Goal: Task Accomplishment & Management: Complete application form

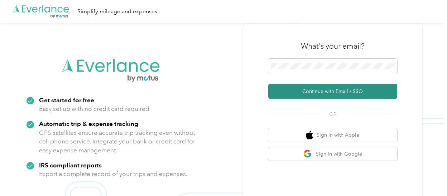
click at [302, 96] on button "Continue with Email / SSO" at bounding box center [332, 91] width 129 height 15
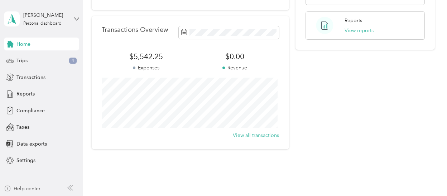
scroll to position [197, 0]
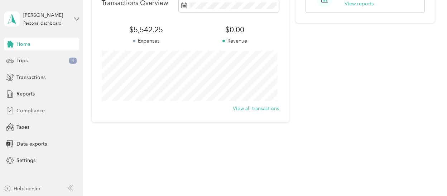
click at [28, 110] on span "Compliance" at bounding box center [30, 111] width 28 height 8
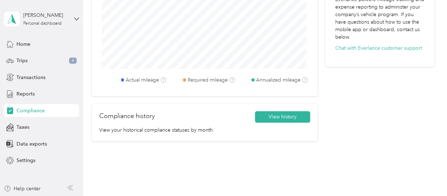
scroll to position [340, 0]
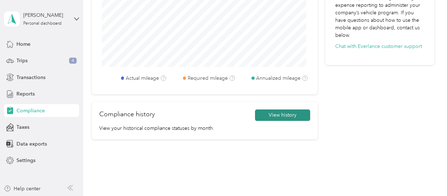
click at [271, 117] on button "View history" at bounding box center [282, 115] width 55 height 11
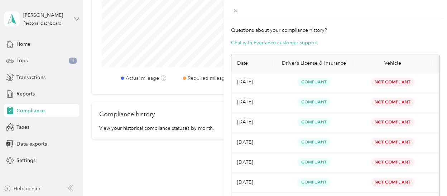
scroll to position [3, 0]
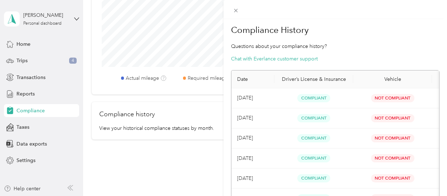
click at [172, 145] on div "Compliance History Questions about your compliance history? Chat with Everlance…" at bounding box center [223, 98] width 447 height 196
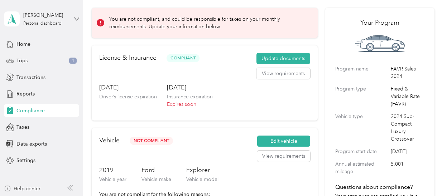
scroll to position [18, 0]
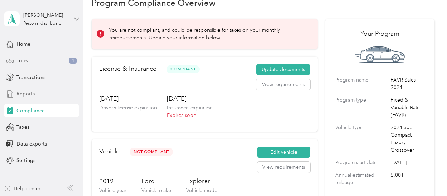
click at [31, 95] on span "Reports" at bounding box center [25, 94] width 18 height 8
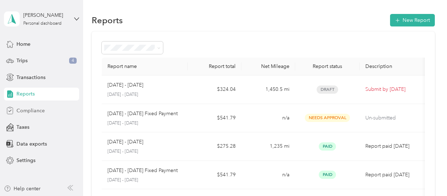
click at [32, 111] on span "Compliance" at bounding box center [30, 111] width 28 height 8
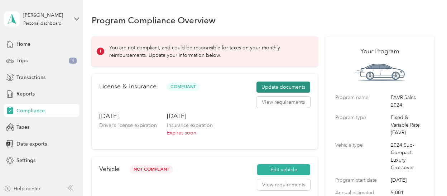
click at [274, 86] on button "Update documents" at bounding box center [284, 87] width 54 height 11
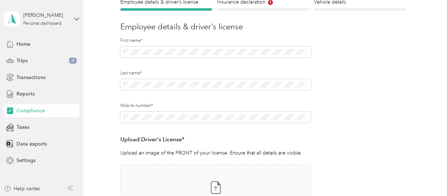
scroll to position [143, 0]
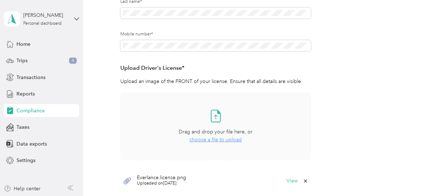
click at [213, 142] on span "choose a file to upload" at bounding box center [216, 140] width 52 height 6
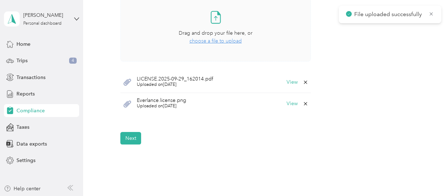
scroll to position [251, 0]
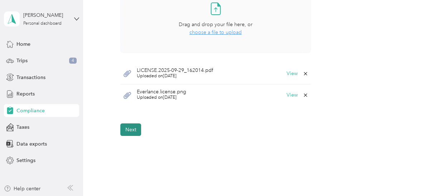
click at [132, 130] on button "Next" at bounding box center [130, 130] width 21 height 13
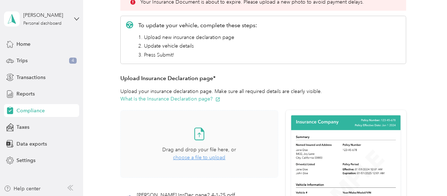
scroll to position [152, 0]
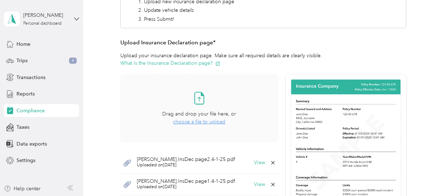
click at [205, 122] on span "choose a file to upload" at bounding box center [199, 122] width 52 height 6
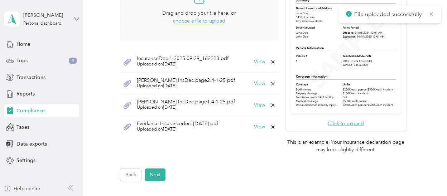
scroll to position [259, 0]
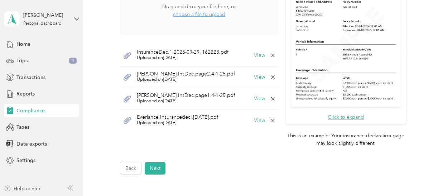
click at [212, 14] on span "choose a file to upload" at bounding box center [199, 14] width 52 height 6
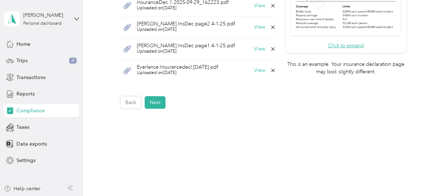
scroll to position [295, 0]
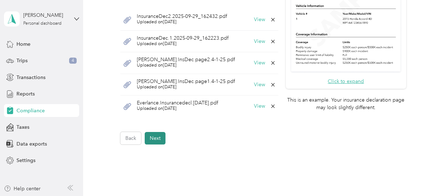
click at [155, 139] on button "Next" at bounding box center [155, 138] width 21 height 13
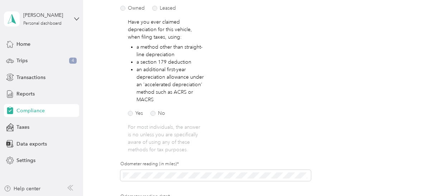
scroll to position [152, 0]
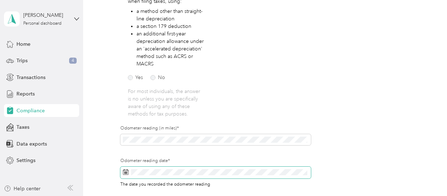
click at [125, 172] on rect at bounding box center [125, 172] width 1 height 1
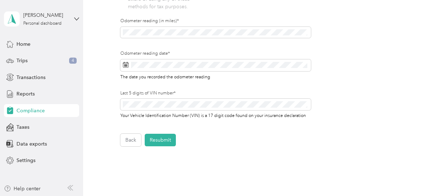
scroll to position [259, 0]
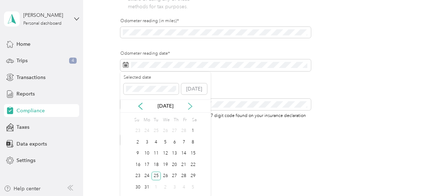
click at [192, 108] on icon at bounding box center [190, 106] width 7 height 7
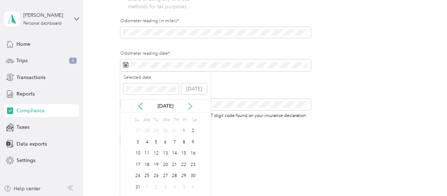
click at [192, 108] on icon at bounding box center [190, 106] width 7 height 7
click at [145, 177] on div "29" at bounding box center [146, 176] width 9 height 9
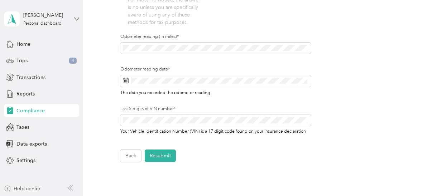
scroll to position [242, 0]
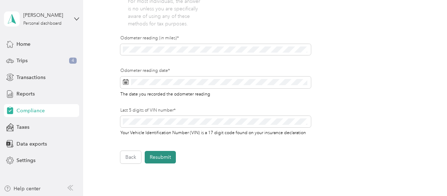
click at [162, 160] on button "Resubmit" at bounding box center [160, 157] width 31 height 13
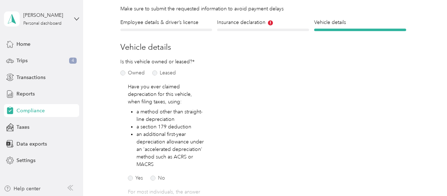
scroll to position [9, 0]
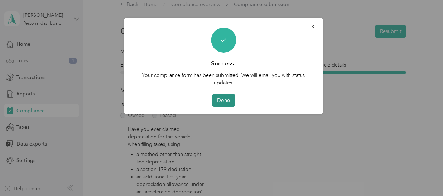
click at [224, 99] on button "Done" at bounding box center [223, 100] width 23 height 13
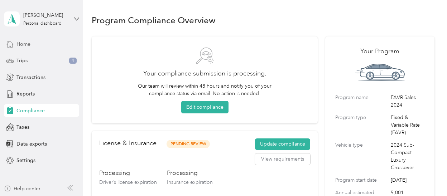
drag, startPoint x: 21, startPoint y: 46, endPoint x: 42, endPoint y: 45, distance: 20.8
click at [21, 46] on span "Home" at bounding box center [23, 44] width 14 height 8
